Goal: Transaction & Acquisition: Purchase product/service

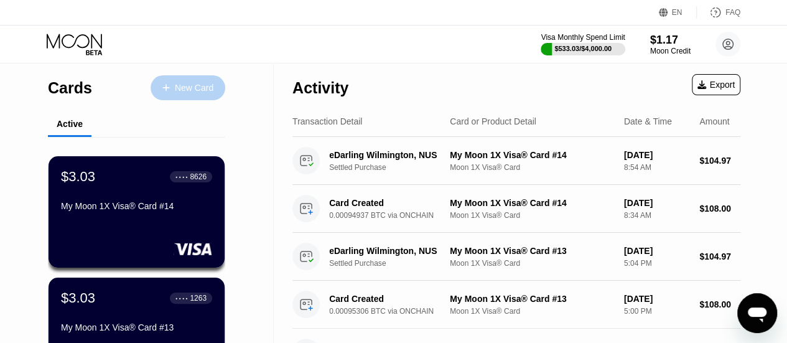
click at [187, 88] on div "New Card" at bounding box center [194, 88] width 39 height 11
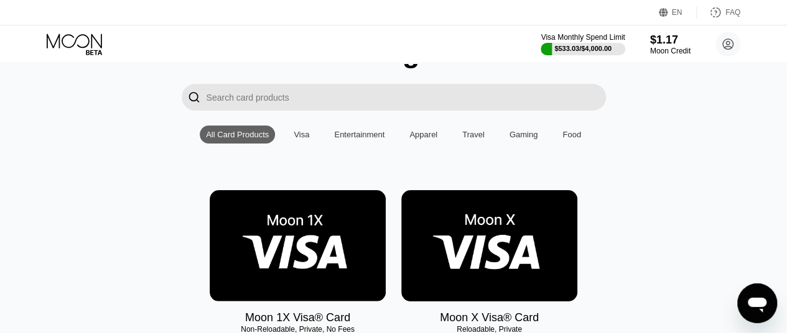
scroll to position [108, 0]
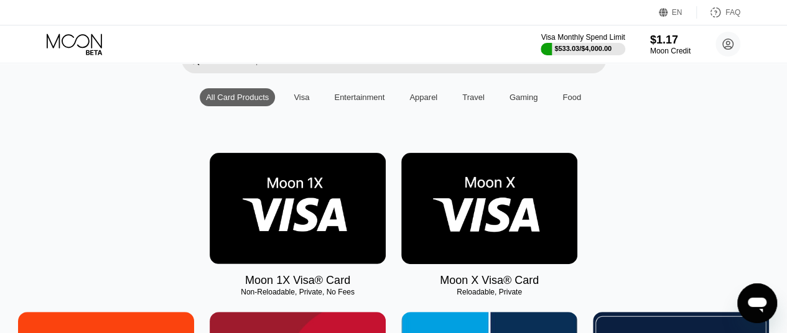
click at [289, 202] on img at bounding box center [298, 208] width 176 height 111
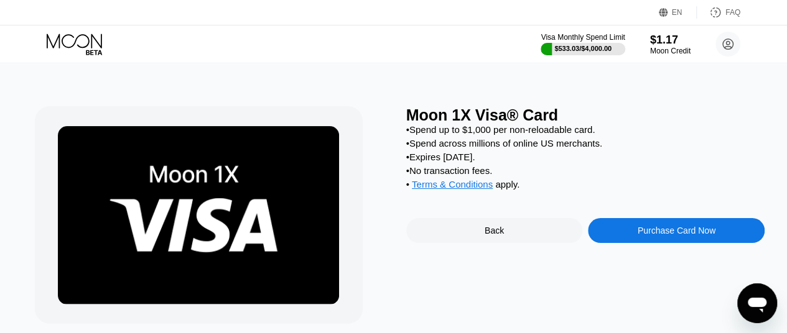
click at [665, 236] on div "Purchase Card Now" at bounding box center [676, 231] width 78 height 10
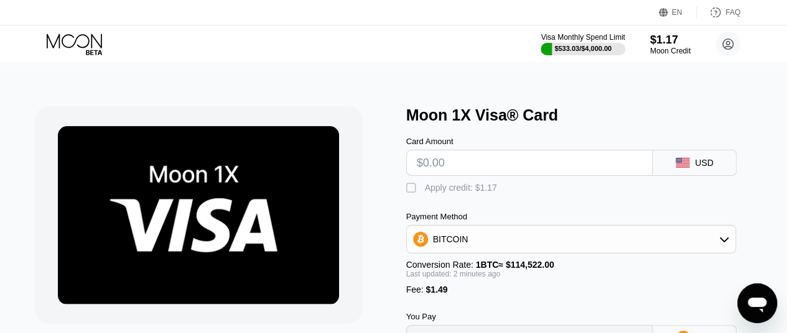
click at [487, 167] on input "text" at bounding box center [530, 162] width 226 height 25
type input "$1"
type input "0.00002175"
type input "$10"
type input "0.00010034"
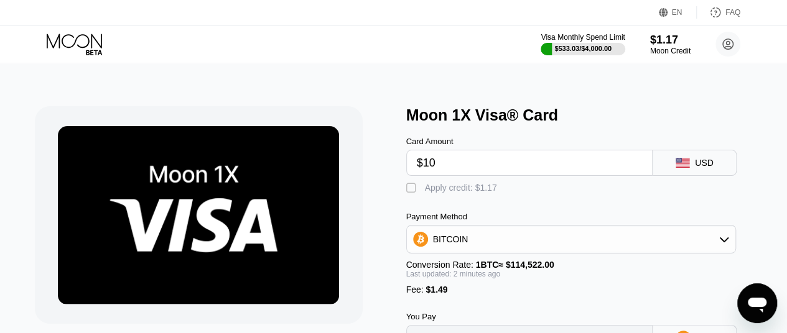
type input "$108"
type input "0.00095607"
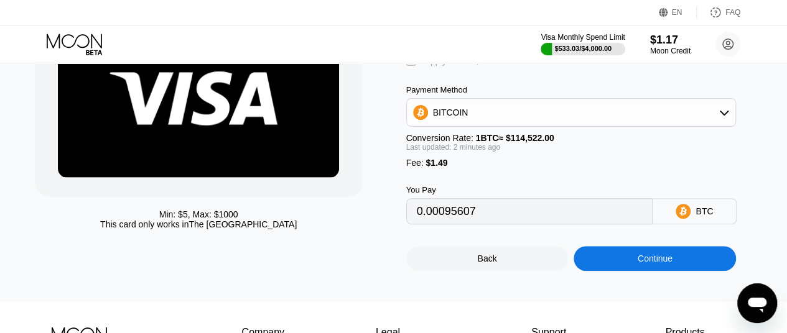
scroll to position [136, 0]
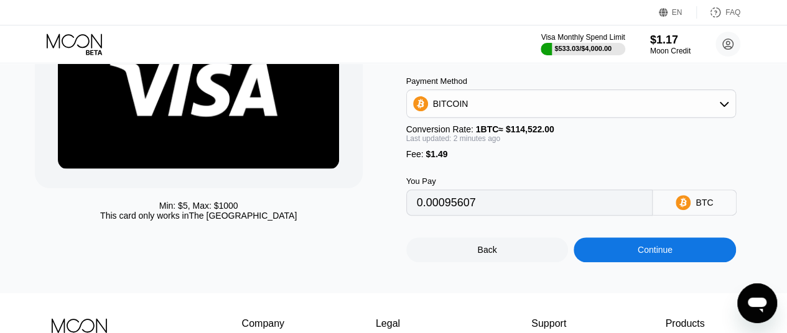
type input "$108"
click at [643, 255] on div "Continue" at bounding box center [654, 250] width 35 height 10
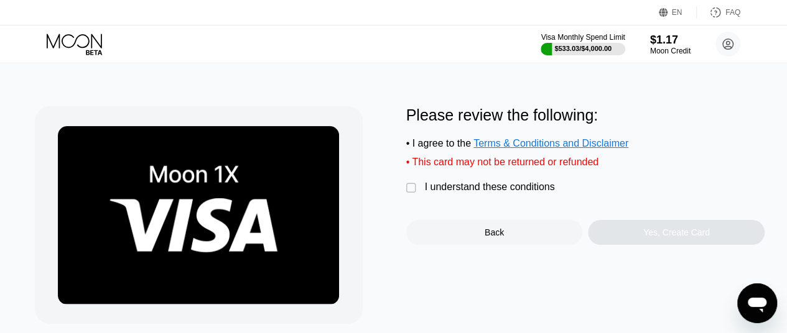
click at [410, 195] on div "" at bounding box center [412, 188] width 12 height 12
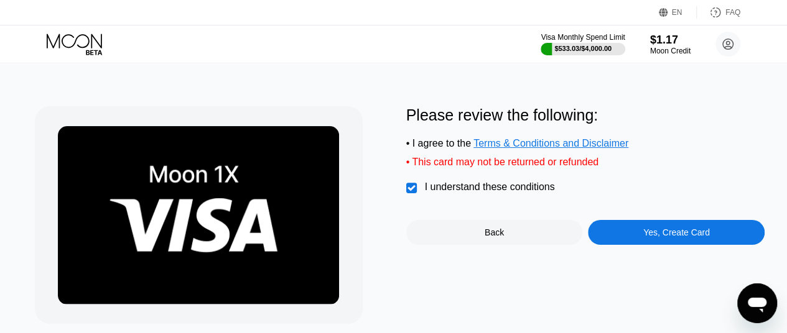
click at [660, 238] on div "Yes, Create Card" at bounding box center [676, 233] width 67 height 10
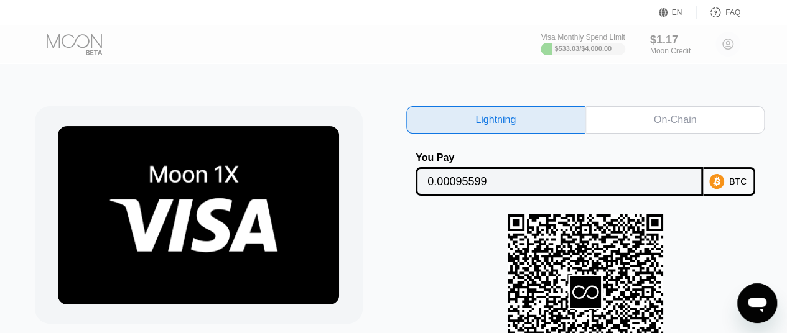
click at [668, 121] on div "On-Chain" at bounding box center [675, 120] width 42 height 12
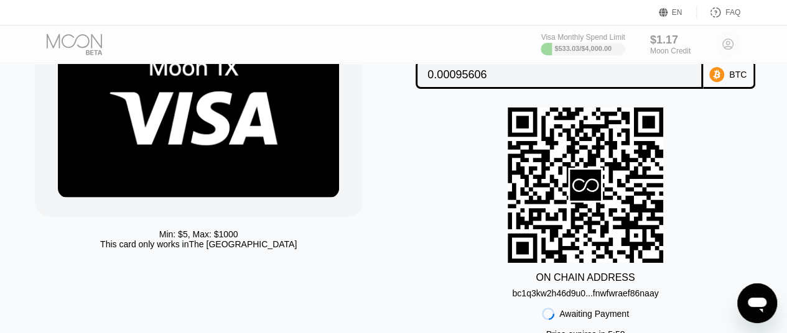
scroll to position [108, 0]
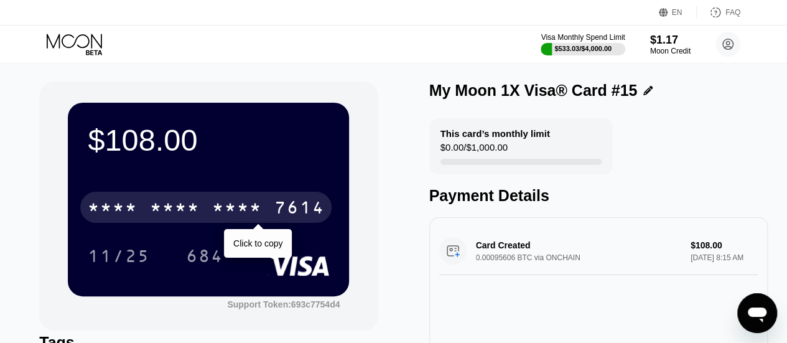
click at [221, 206] on div "* * * *" at bounding box center [237, 209] width 50 height 20
click at [221, 206] on div "2136" at bounding box center [237, 209] width 50 height 20
click at [221, 206] on div "* * * *" at bounding box center [237, 209] width 50 height 20
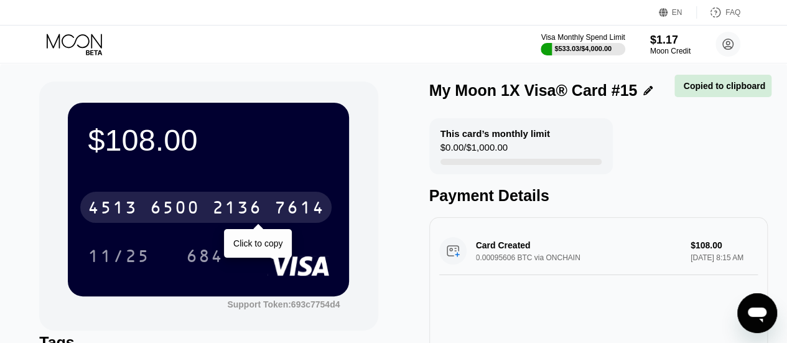
click at [221, 206] on div "2136" at bounding box center [237, 209] width 50 height 20
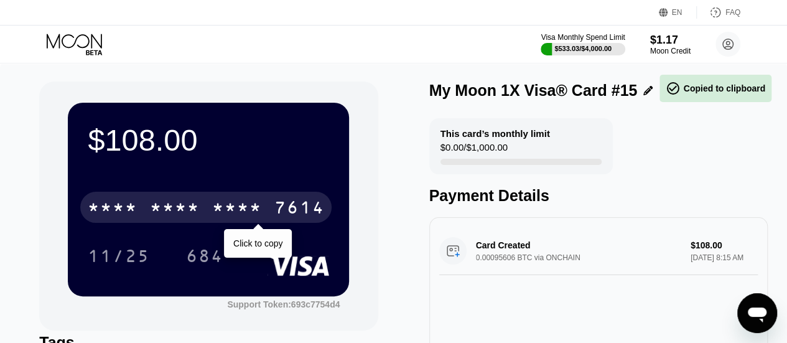
click at [221, 206] on div "* * * *" at bounding box center [237, 209] width 50 height 20
click at [221, 206] on div "2136" at bounding box center [237, 209] width 50 height 20
click at [221, 206] on div "* * * *" at bounding box center [237, 209] width 50 height 20
click at [221, 206] on div "2136" at bounding box center [237, 209] width 50 height 20
click at [221, 206] on div "* * * *" at bounding box center [237, 209] width 50 height 20
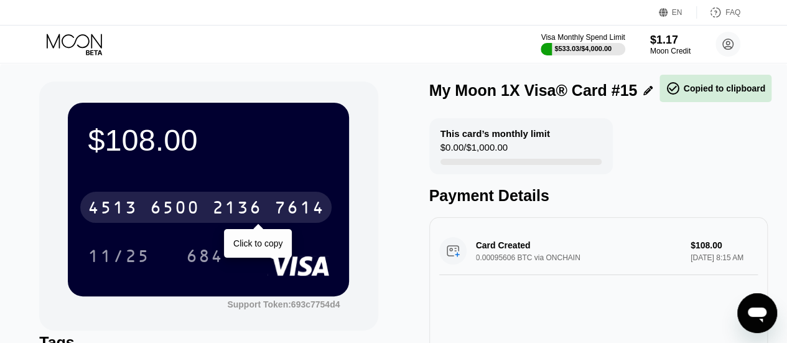
click at [221, 206] on div "2136" at bounding box center [237, 209] width 50 height 20
click at [221, 206] on div "* * * *" at bounding box center [237, 209] width 50 height 20
click at [221, 206] on div "2136" at bounding box center [237, 209] width 50 height 20
click at [221, 206] on div "* * * *" at bounding box center [237, 209] width 50 height 20
